Goal: Register for event/course

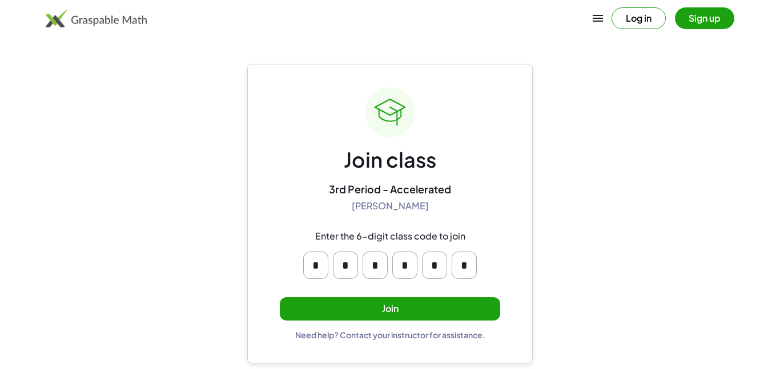
click at [400, 311] on button "Join" at bounding box center [390, 308] width 220 height 23
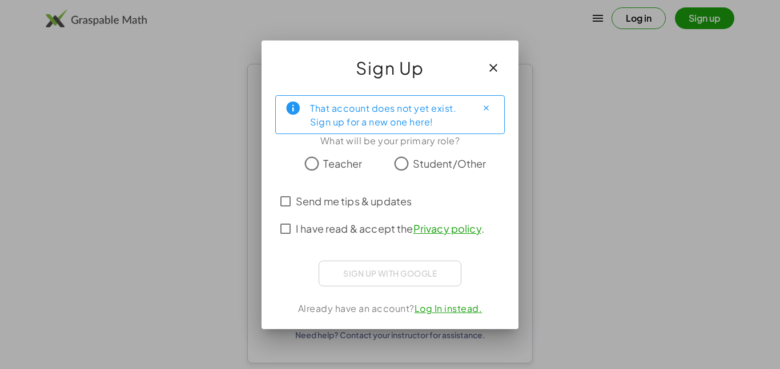
click at [363, 224] on span "I have read & accept the Privacy policy ." at bounding box center [390, 228] width 188 height 15
click at [357, 191] on label "Send me tips & updates" at bounding box center [354, 201] width 116 height 27
click at [346, 231] on span "I have read & accept the Privacy policy ." at bounding box center [390, 228] width 188 height 15
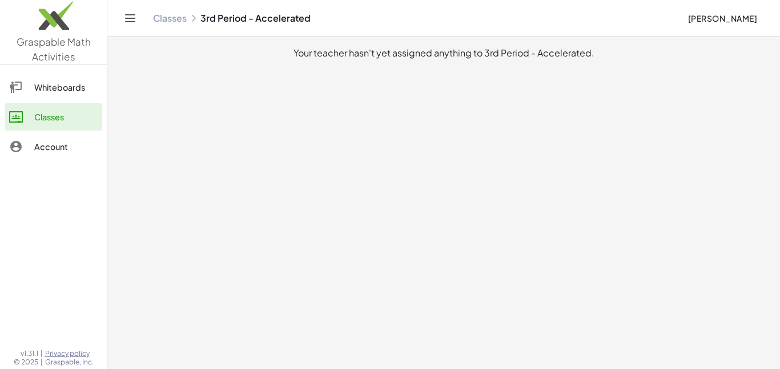
click at [310, 181] on main "Your teacher hasn't yet assigned anything to 3rd Period - Accelerated." at bounding box center [443, 184] width 673 height 369
